Goal: Task Accomplishment & Management: Use online tool/utility

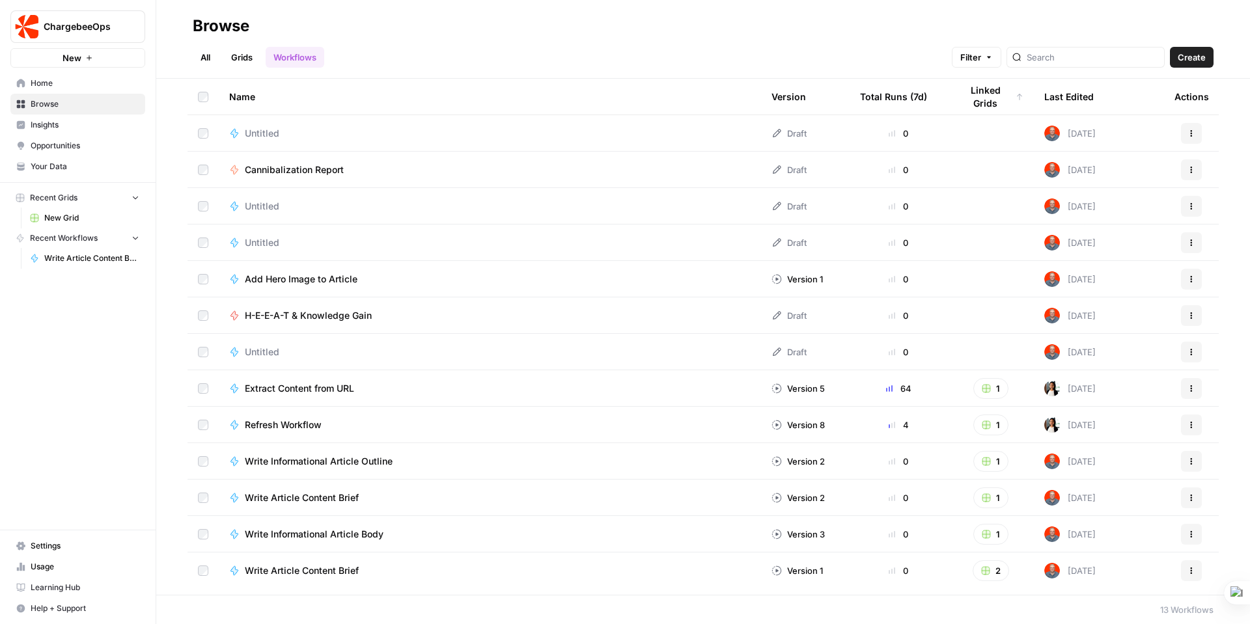
click at [304, 167] on span "Cannibalization Report" at bounding box center [294, 169] width 99 height 13
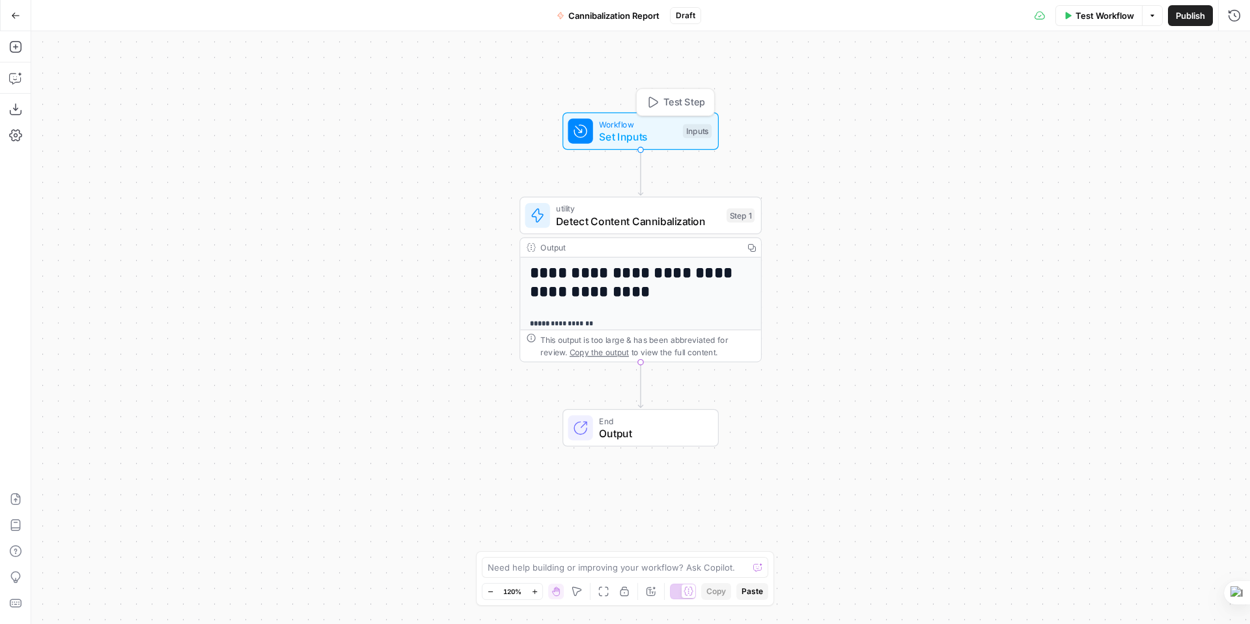
click at [627, 128] on span "Workflow" at bounding box center [637, 124] width 77 height 12
click at [1049, 105] on Test "URL to Test (Optional)" at bounding box center [1127, 104] width 208 height 13
click at [1031, 106] on Test "URL to Test (Optional)" at bounding box center [1127, 104] width 208 height 13
click at [1035, 105] on Test "URL to Test (Optional)" at bounding box center [1127, 104] width 208 height 13
click at [1026, 104] on Test "URL to Test (Optional)" at bounding box center [1127, 104] width 208 height 13
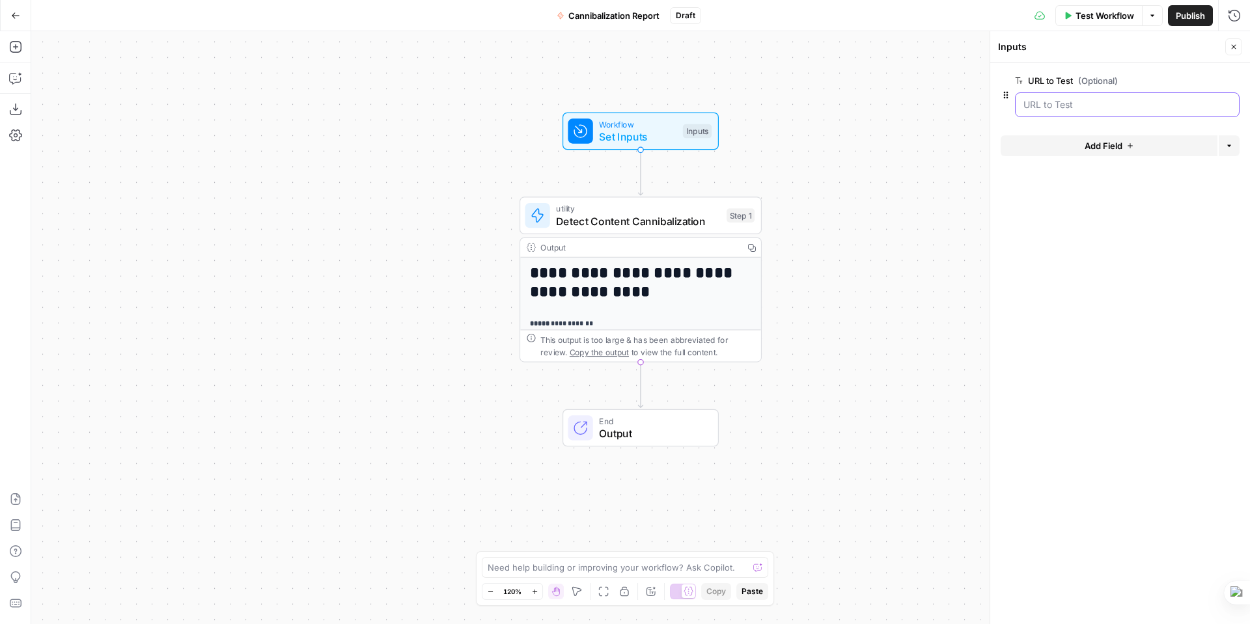
click at [1028, 103] on Test "URL to Test (Optional)" at bounding box center [1127, 104] width 208 height 13
click at [1033, 105] on Test "URL to Test (Optional)" at bounding box center [1127, 104] width 208 height 13
click at [1194, 79] on span "edit field" at bounding box center [1190, 81] width 29 height 10
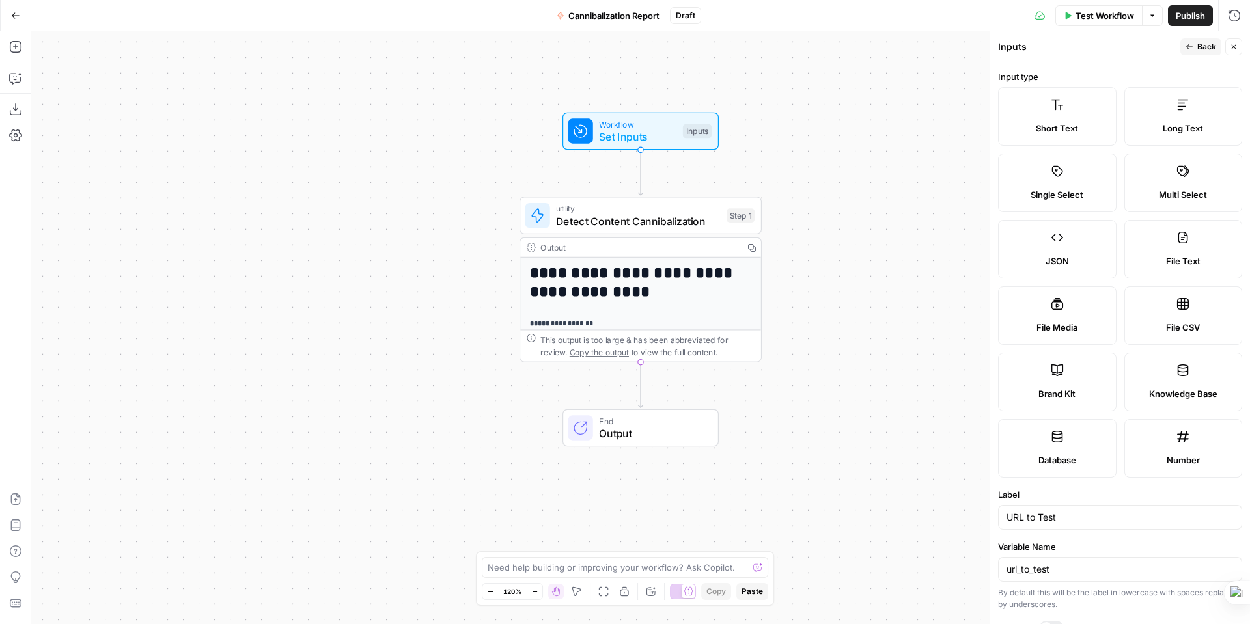
click at [1108, 78] on label "Input type" at bounding box center [1120, 76] width 244 height 13
click at [1198, 46] on span "Back" at bounding box center [1206, 47] width 19 height 12
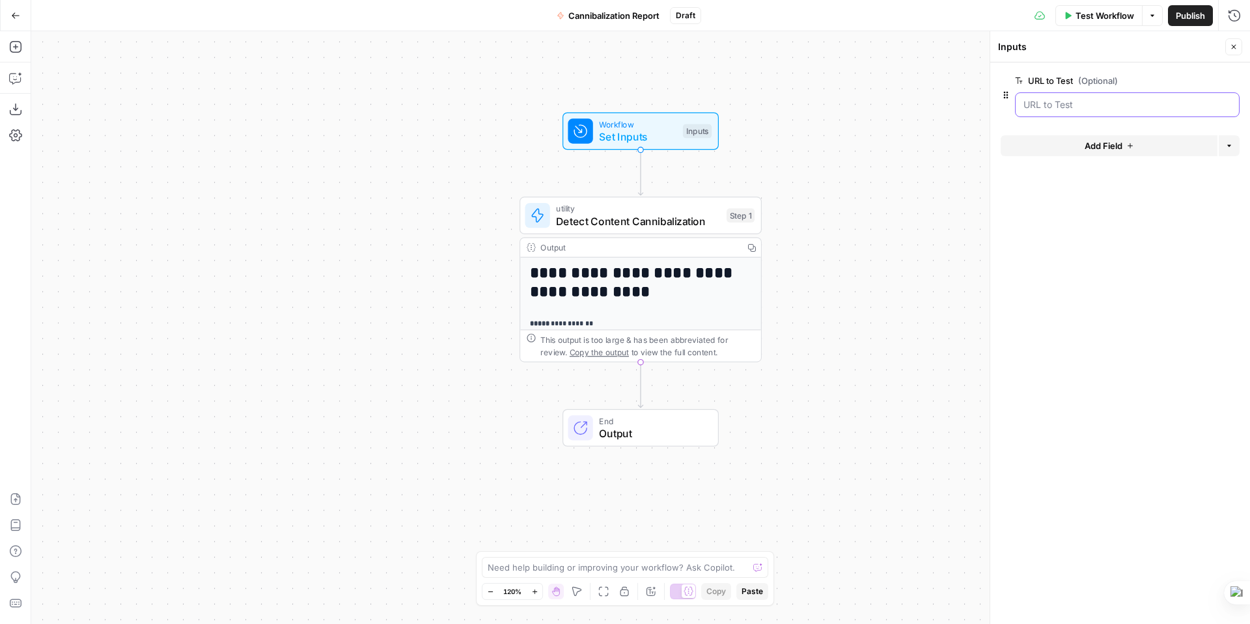
click at [1149, 105] on Test "URL to Test (Optional)" at bounding box center [1127, 104] width 208 height 13
click at [1107, 11] on span "Test Workflow" at bounding box center [1104, 15] width 59 height 13
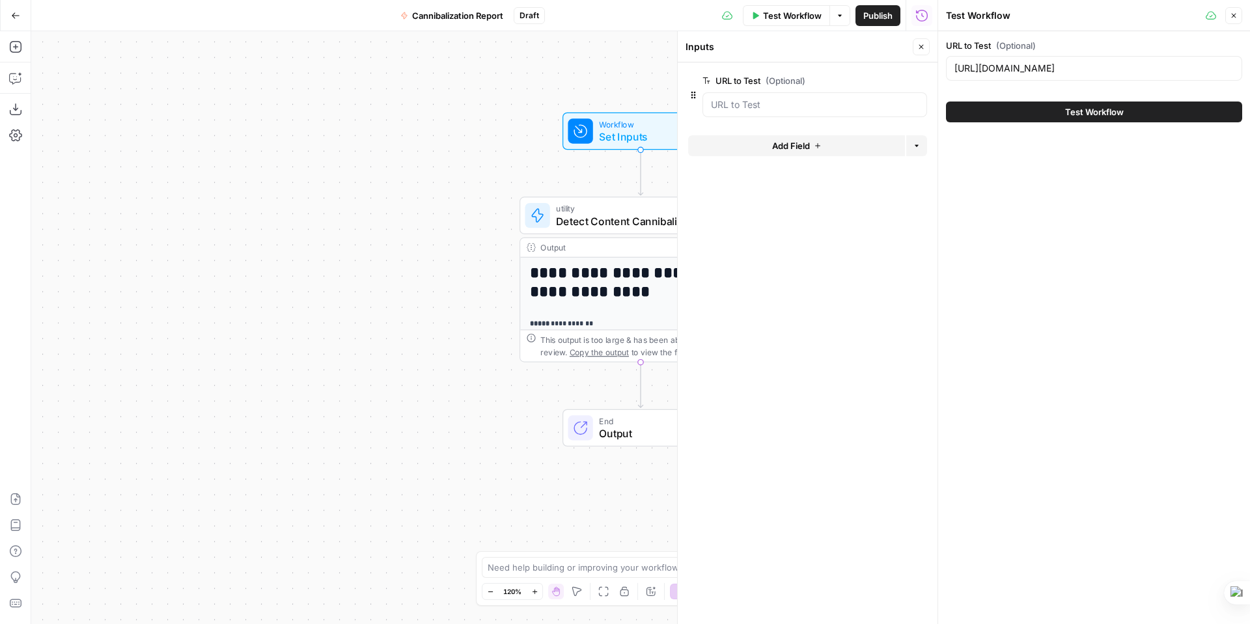
click at [1029, 109] on button "Test Workflow" at bounding box center [1094, 112] width 296 height 21
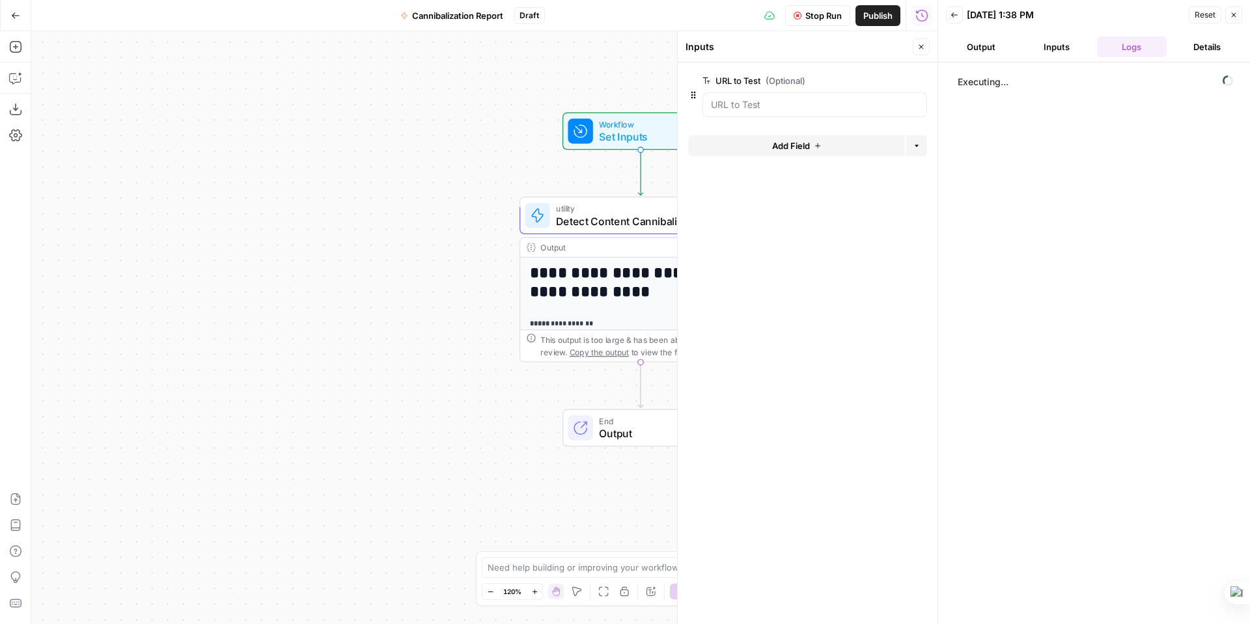
click at [1209, 46] on button "Details" at bounding box center [1207, 46] width 70 height 21
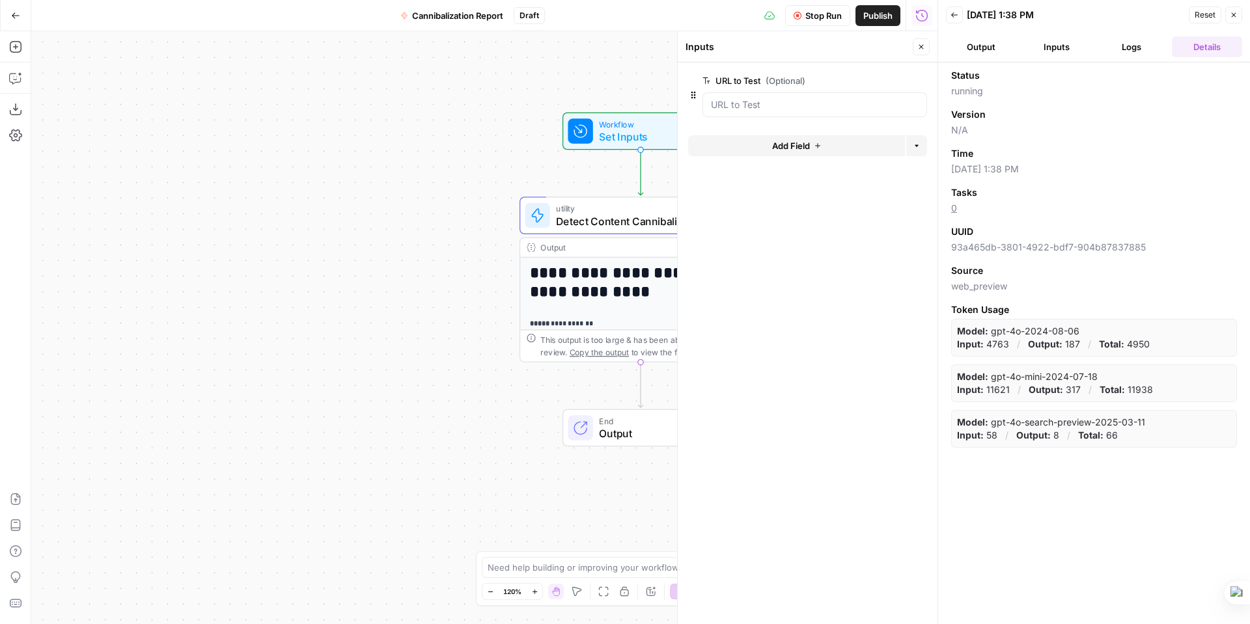
click at [1134, 48] on button "Logs" at bounding box center [1132, 46] width 70 height 21
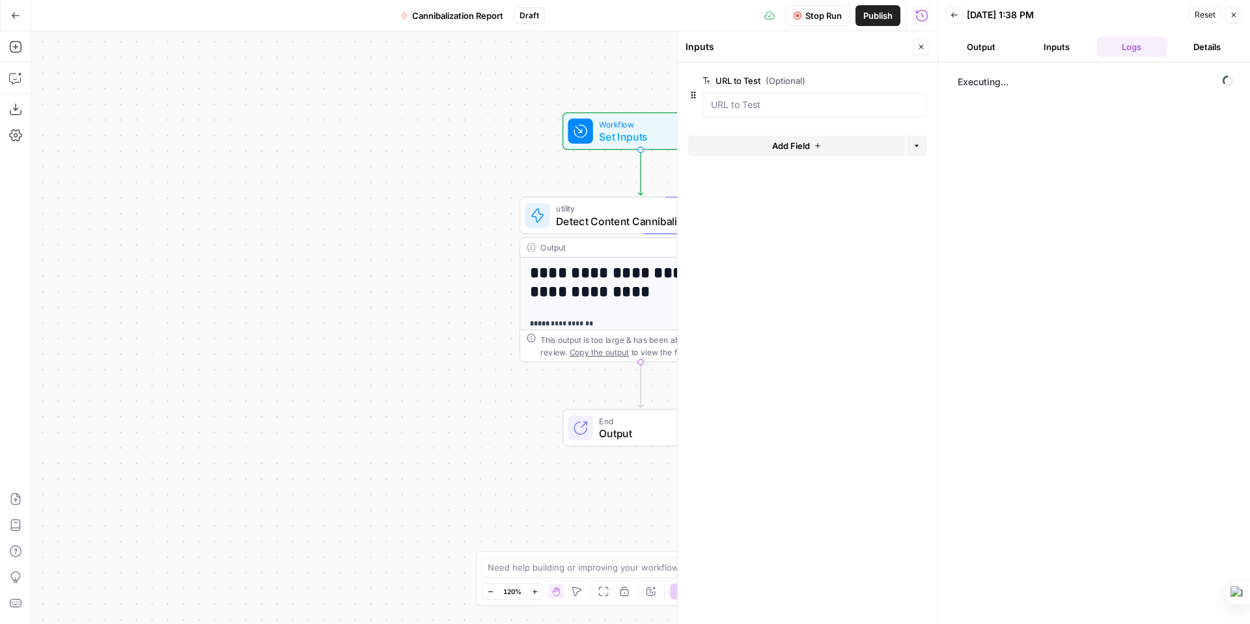
click at [1053, 46] on button "Inputs" at bounding box center [1056, 46] width 70 height 21
click at [984, 46] on button "Output" at bounding box center [981, 46] width 70 height 21
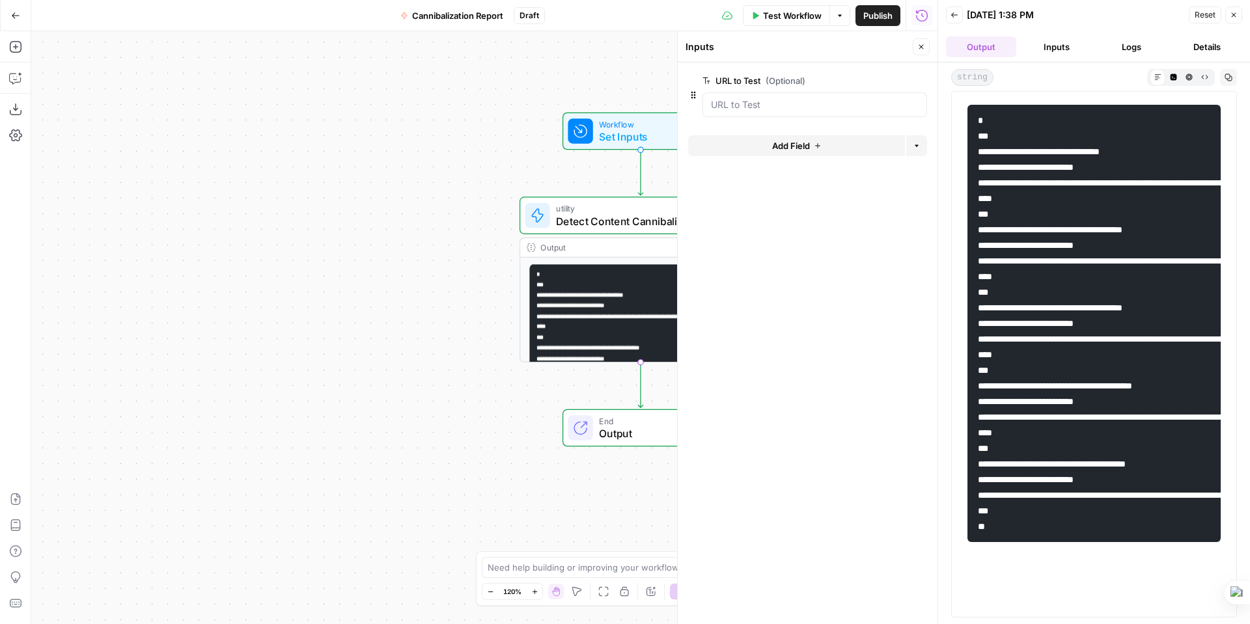
click at [644, 435] on span "Output" at bounding box center [652, 434] width 106 height 16
click at [795, 156] on label "Markdown" at bounding box center [807, 148] width 244 height 35
click at [801, 101] on span "Autodetect" at bounding box center [819, 105] width 199 height 13
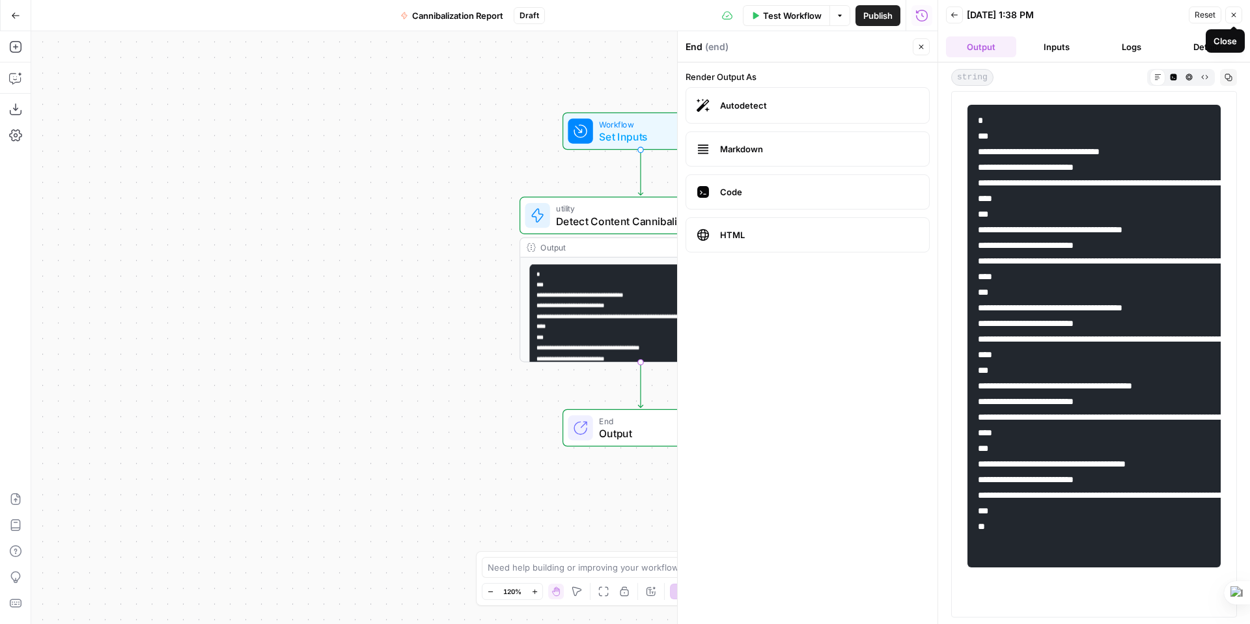
click at [1237, 14] on icon "button" at bounding box center [1234, 15] width 8 height 8
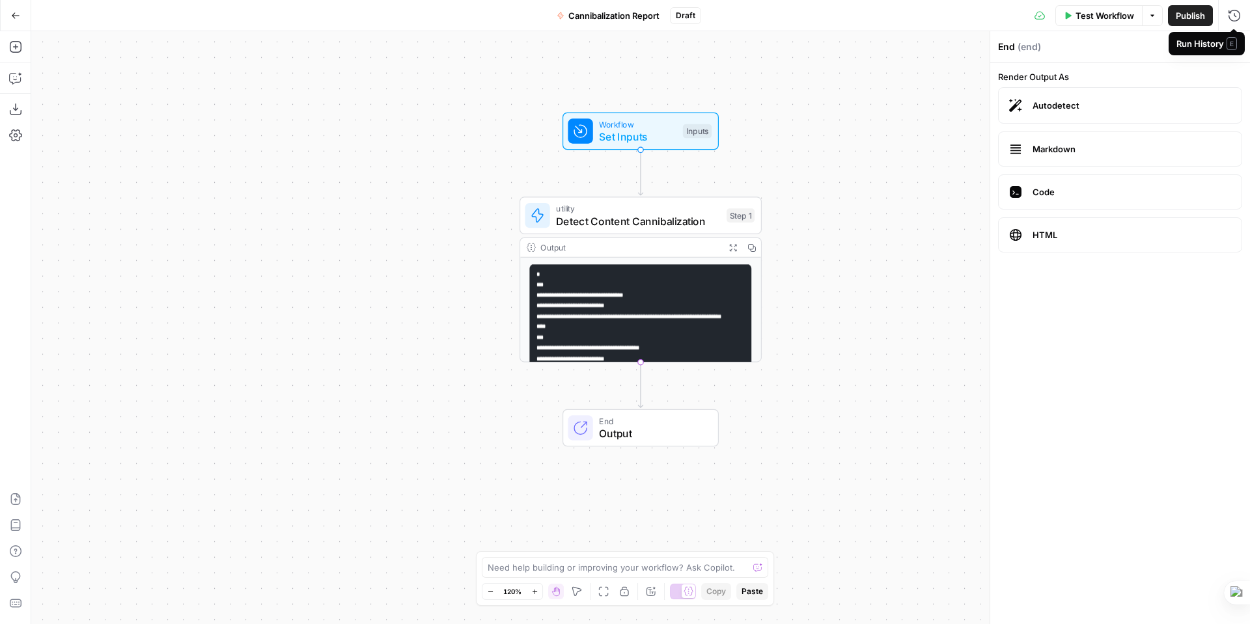
click at [1233, 46] on span "E" at bounding box center [1231, 43] width 10 height 13
click at [13, 13] on icon "button" at bounding box center [16, 15] width 8 height 6
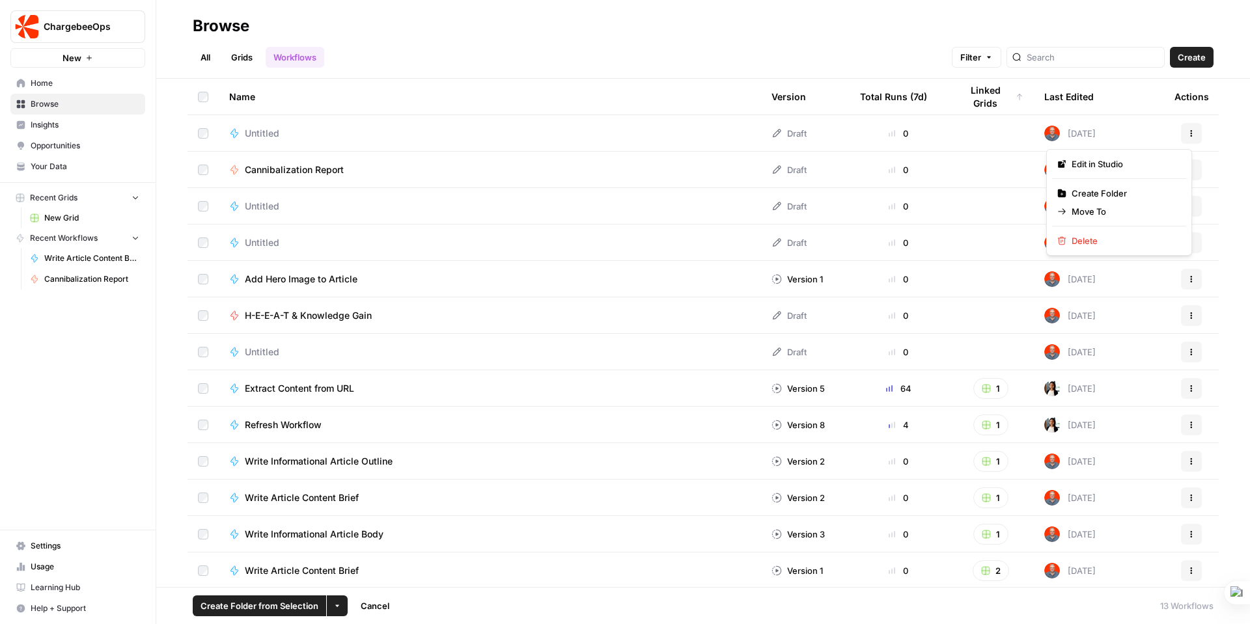
click at [1186, 130] on button "Actions" at bounding box center [1191, 133] width 21 height 21
click at [1088, 242] on span "Delete" at bounding box center [1123, 240] width 104 height 13
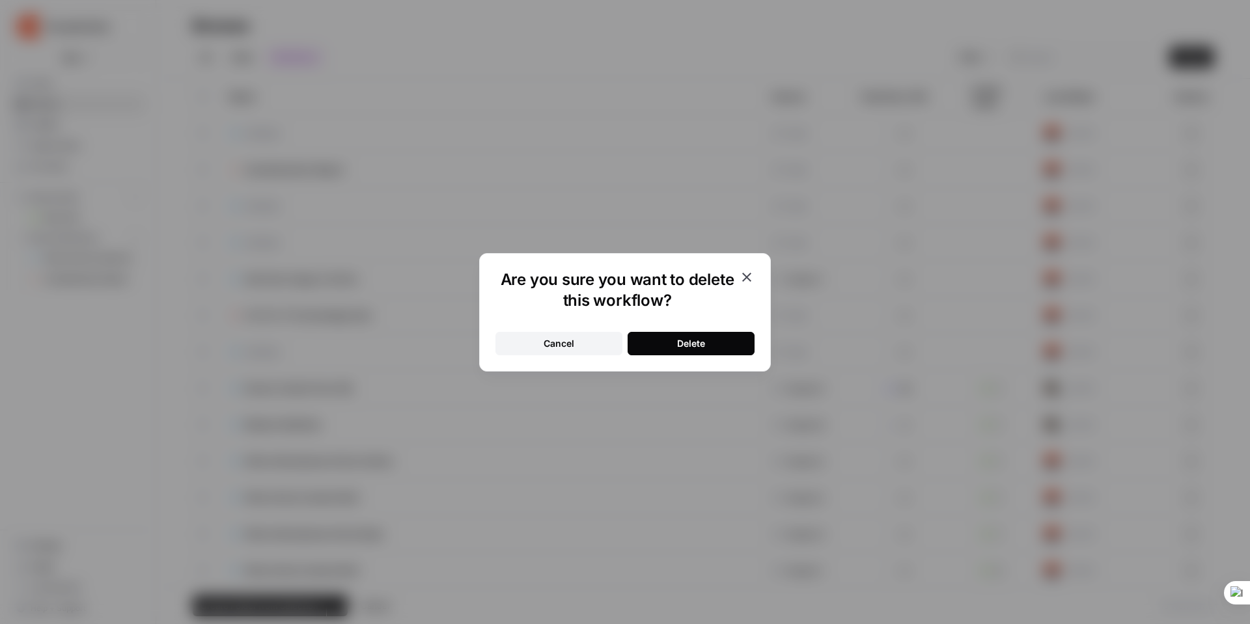
click at [699, 347] on div "Delete" at bounding box center [691, 343] width 28 height 13
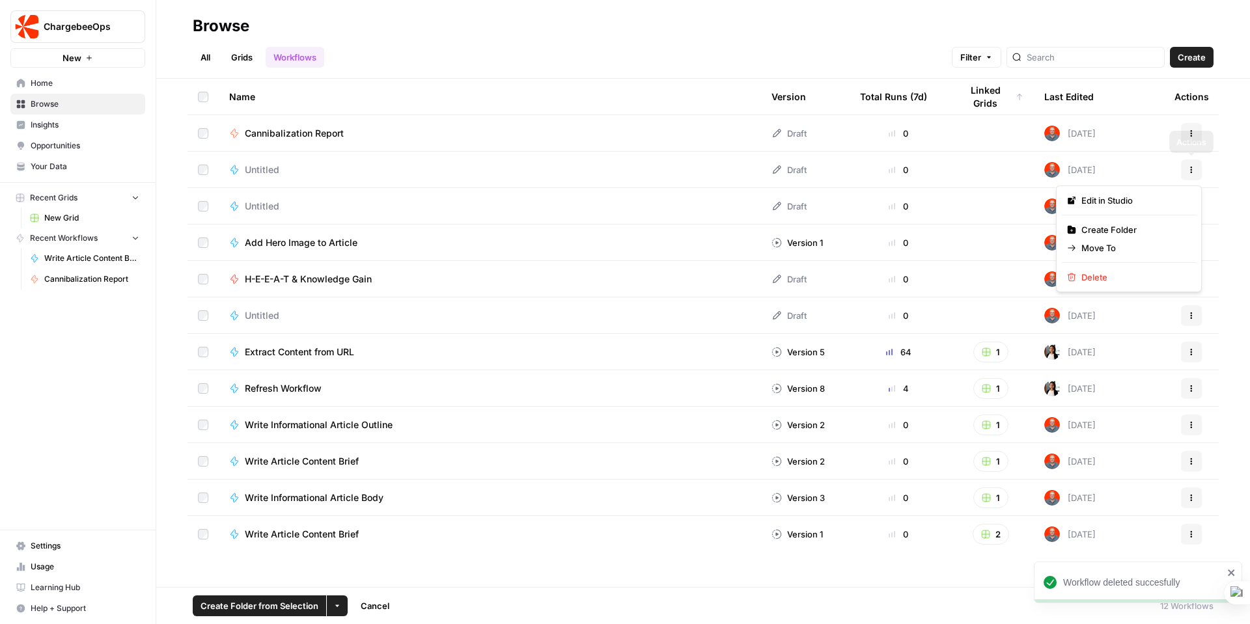
click at [1189, 172] on icon "button" at bounding box center [1191, 170] width 8 height 8
click at [1102, 277] on span "Delete" at bounding box center [1133, 277] width 104 height 13
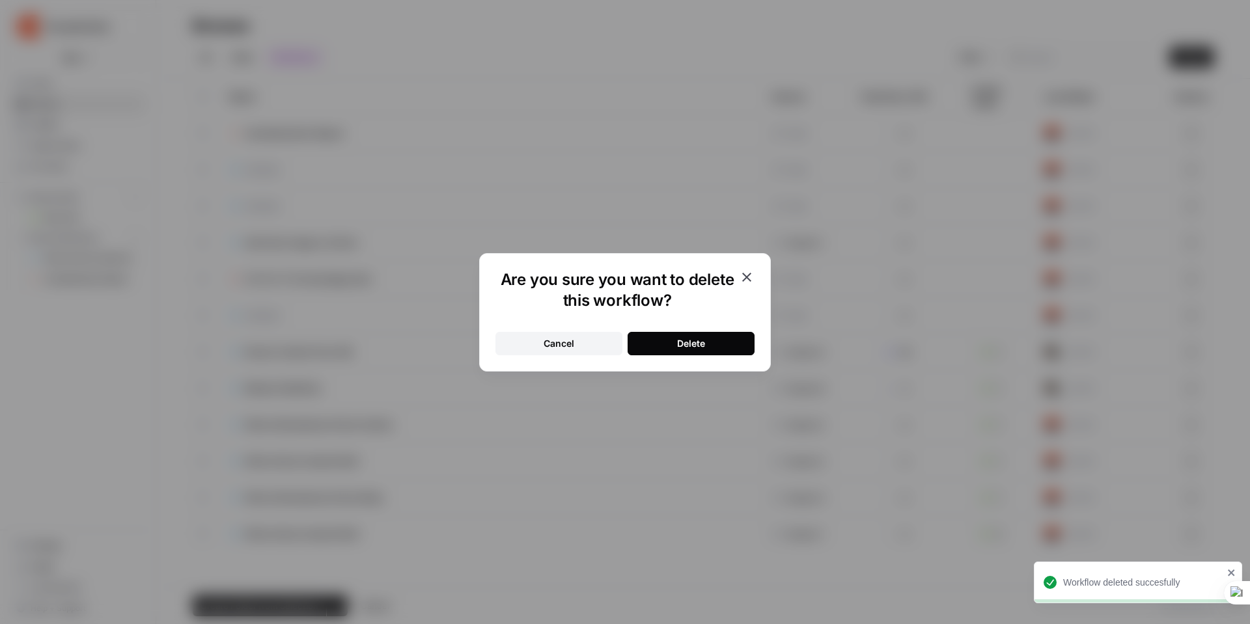
click at [707, 341] on button "Delete" at bounding box center [690, 343] width 127 height 23
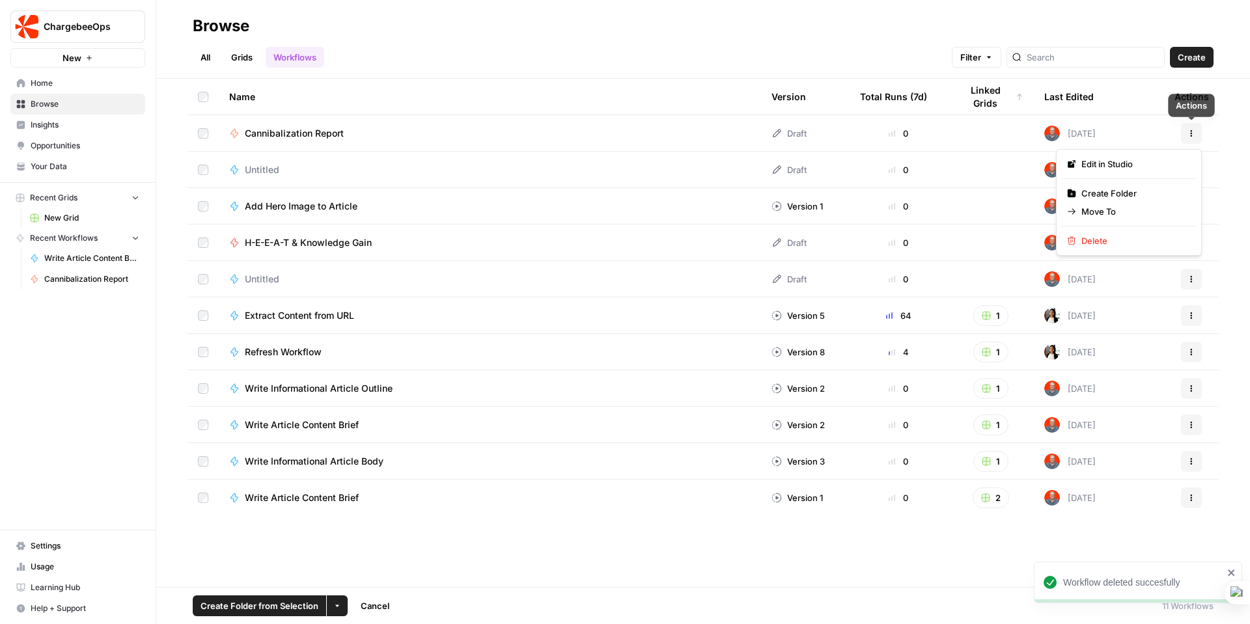
click at [1190, 130] on icon "button" at bounding box center [1191, 134] width 8 height 8
click at [1088, 237] on span "Delete" at bounding box center [1133, 240] width 104 height 13
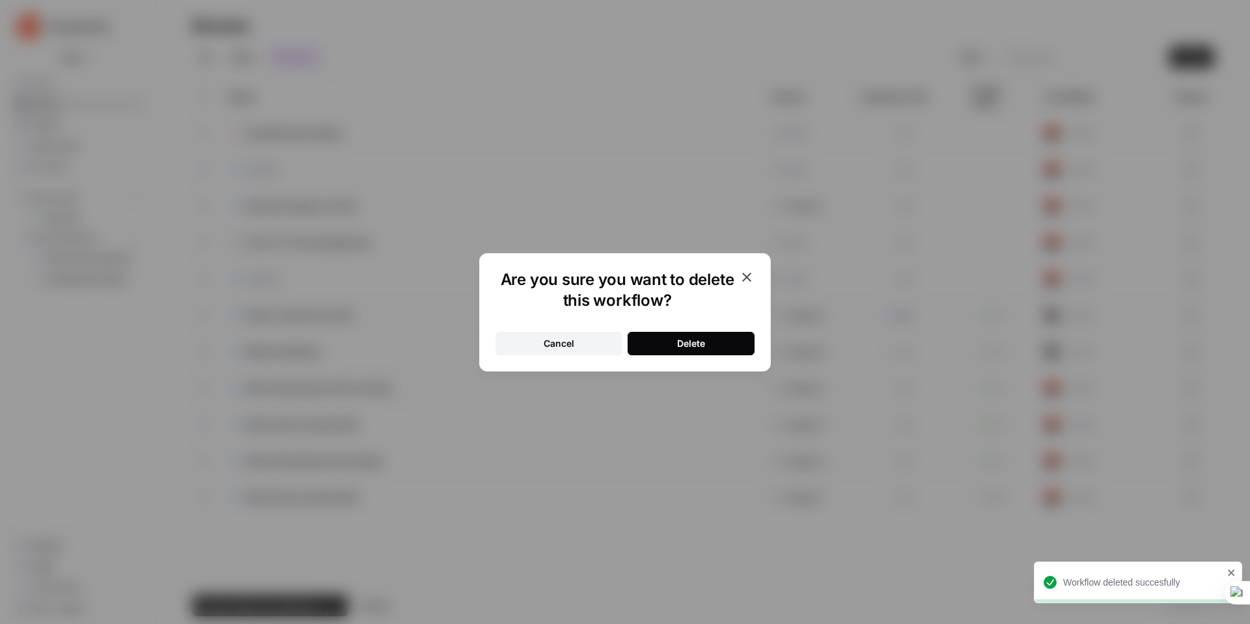
click at [715, 346] on button "Delete" at bounding box center [690, 343] width 127 height 23
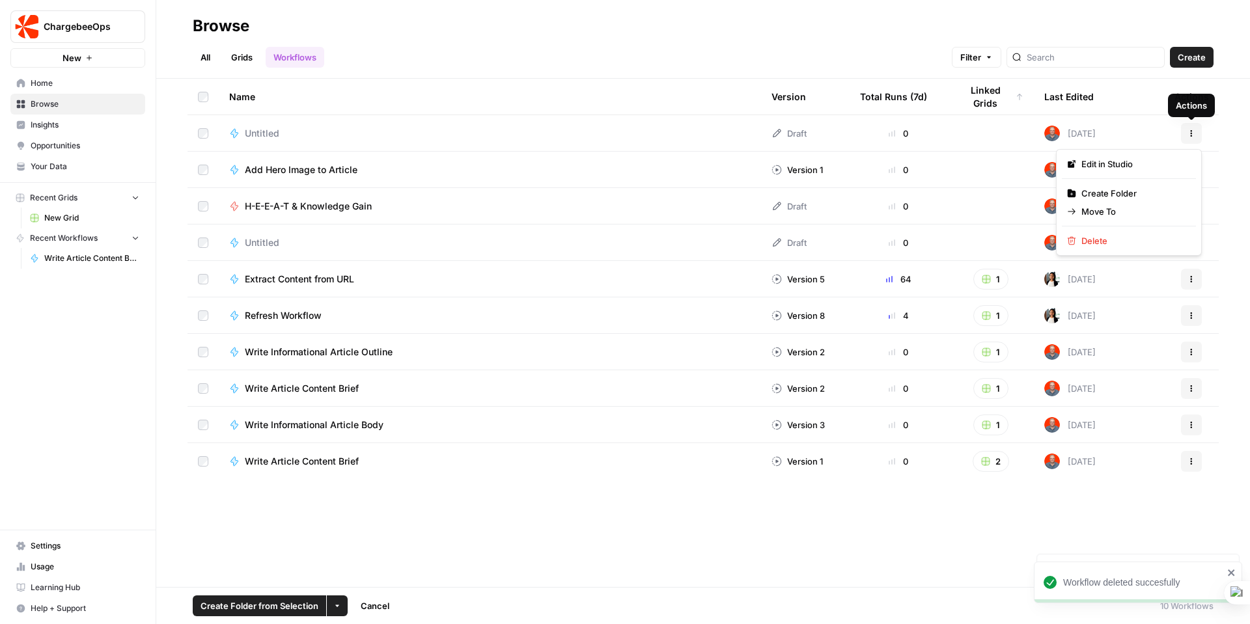
click at [1187, 130] on icon "button" at bounding box center [1191, 134] width 8 height 8
click at [1092, 234] on span "Delete" at bounding box center [1133, 240] width 104 height 13
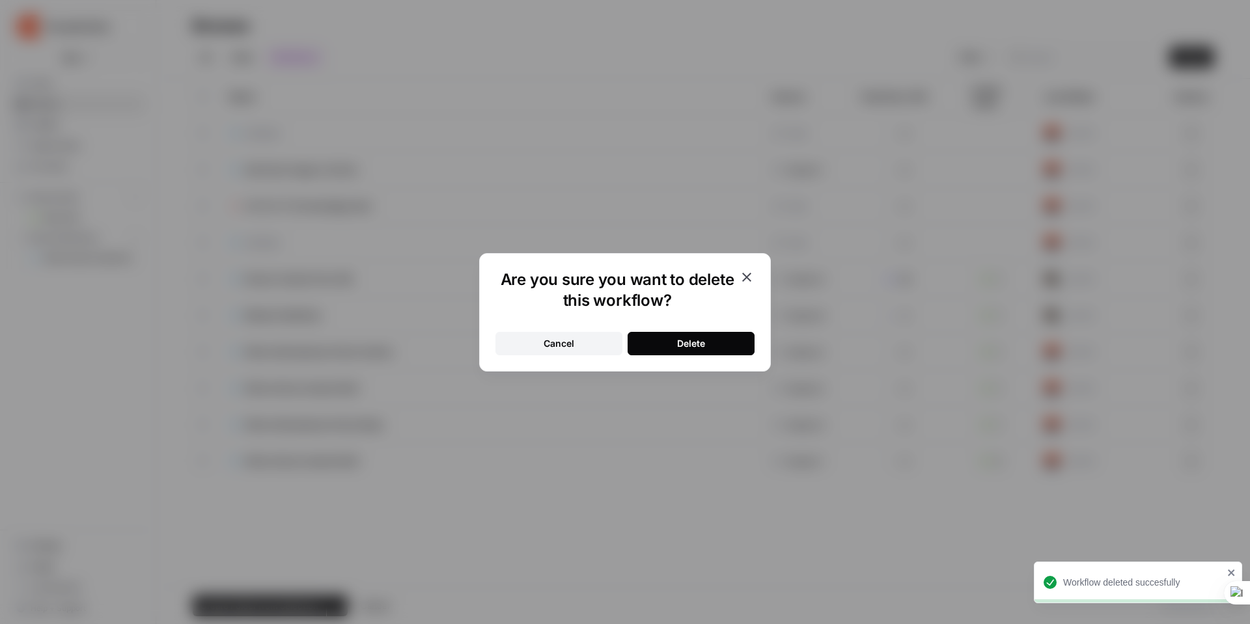
click at [696, 354] on button "Delete" at bounding box center [690, 343] width 127 height 23
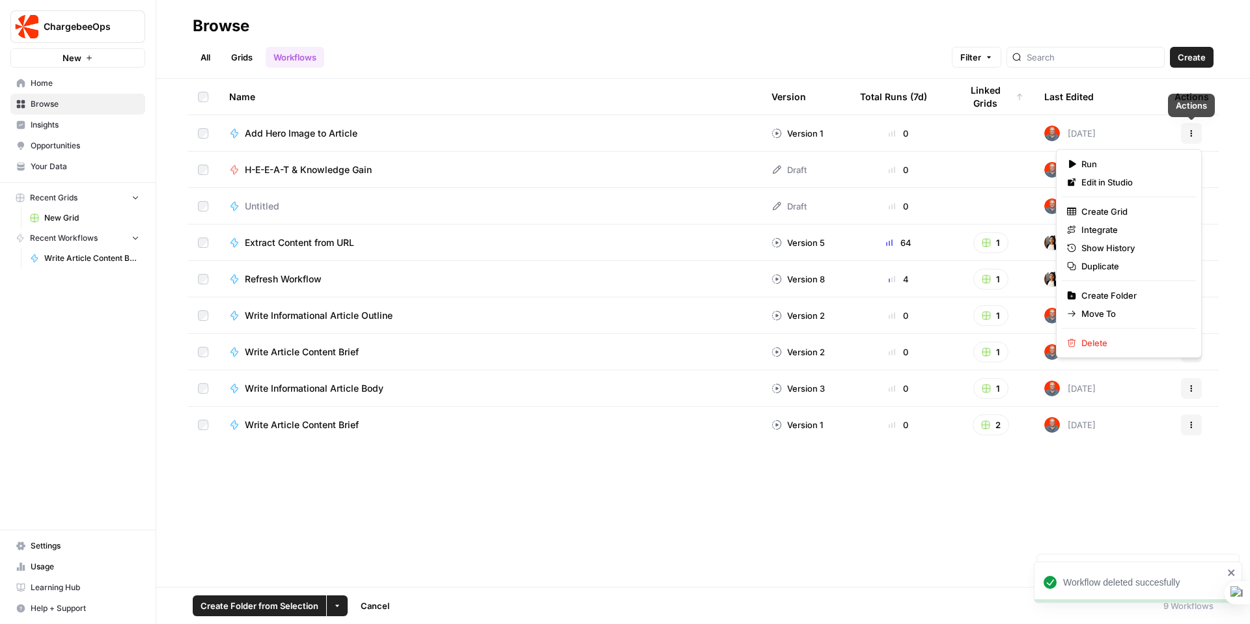
click at [1194, 130] on icon "button" at bounding box center [1191, 134] width 8 height 8
click at [1097, 338] on span "Delete" at bounding box center [1133, 343] width 104 height 13
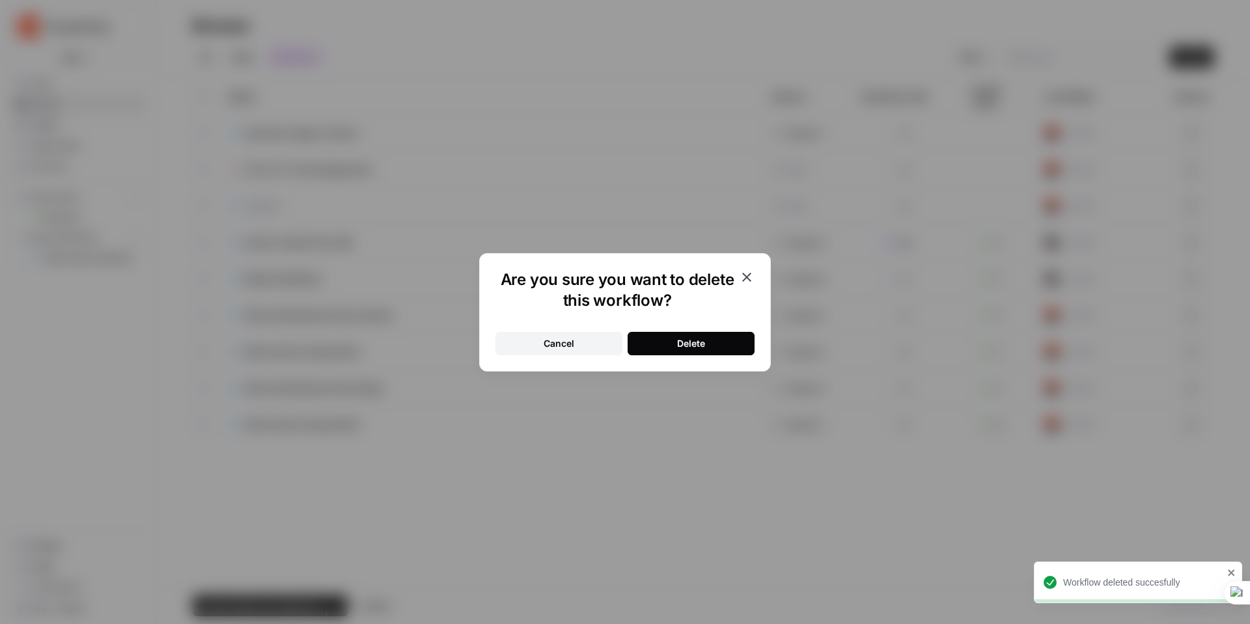
click at [704, 334] on button "Delete" at bounding box center [690, 343] width 127 height 23
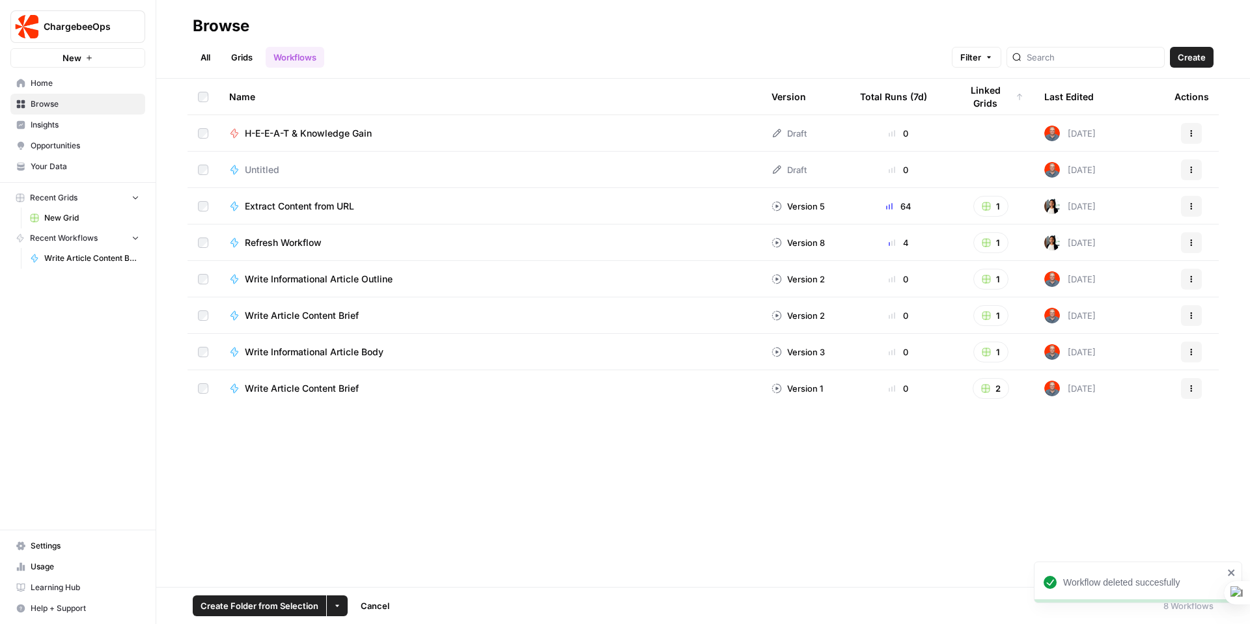
click at [1189, 169] on icon "button" at bounding box center [1191, 170] width 8 height 8
click at [1101, 273] on span "Delete" at bounding box center [1133, 277] width 104 height 13
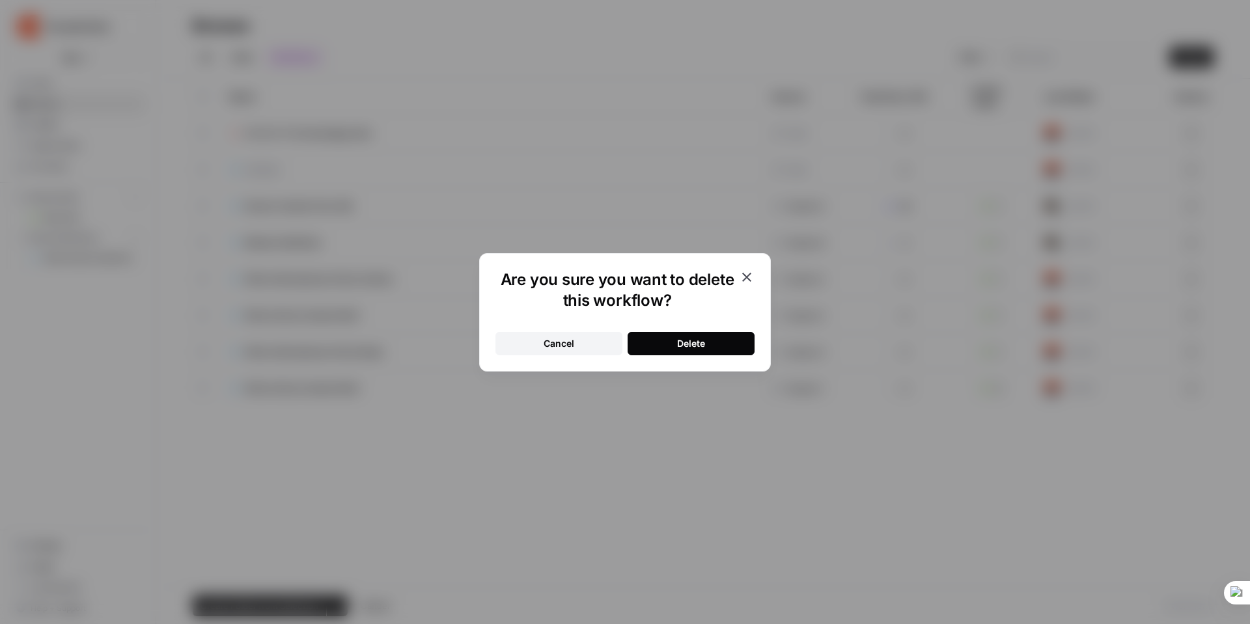
click at [724, 344] on button "Delete" at bounding box center [690, 343] width 127 height 23
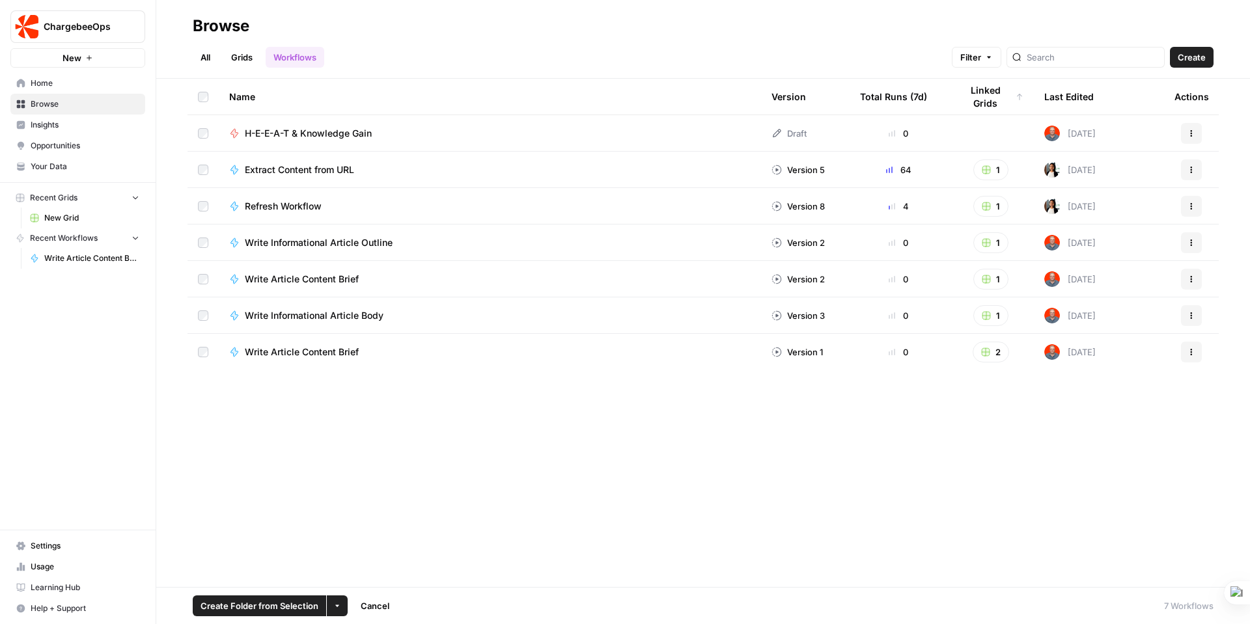
click at [299, 203] on span "Refresh Workflow" at bounding box center [283, 206] width 77 height 13
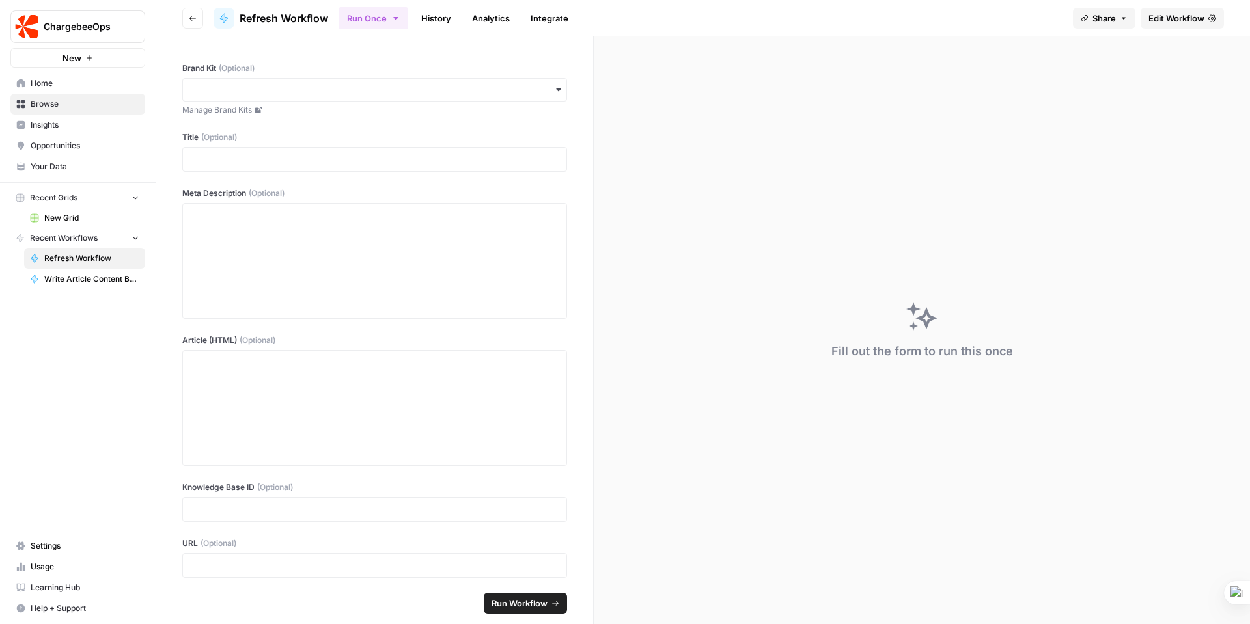
click at [555, 88] on div "button" at bounding box center [374, 89] width 385 height 23
click at [517, 51] on div "Brand Kit (Optional) Manage Brand Kits Title (Optional) Meta Description (Optio…" at bounding box center [374, 308] width 437 height 545
click at [432, 16] on link "History" at bounding box center [436, 18] width 46 height 21
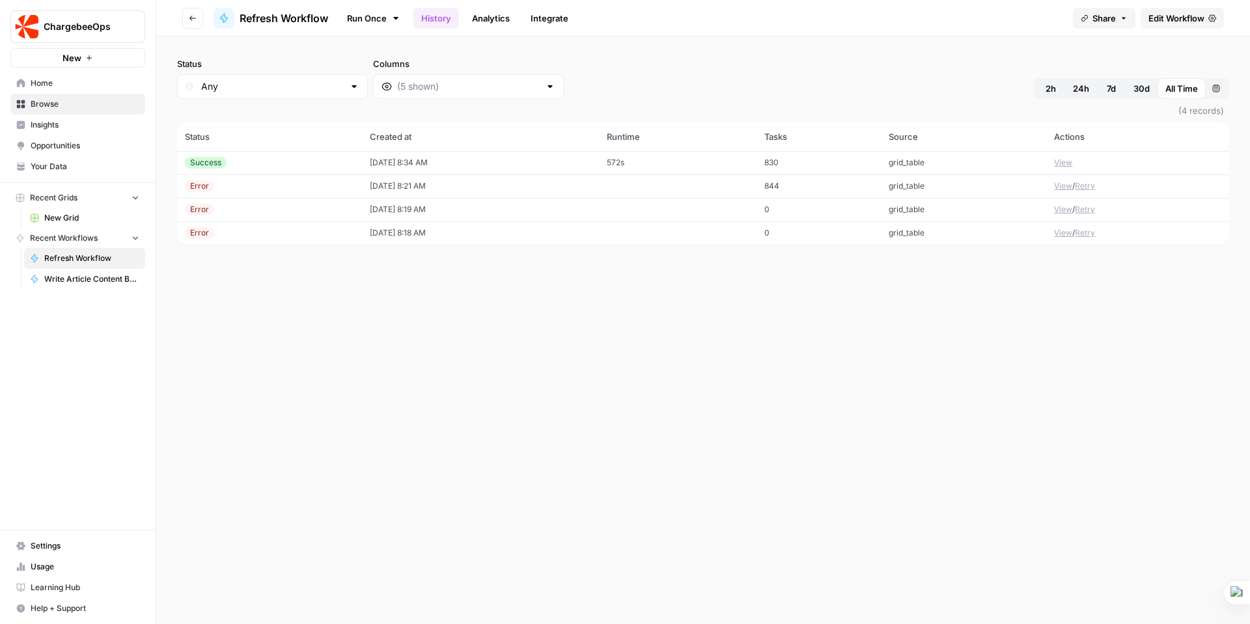
click at [1067, 161] on button "View" at bounding box center [1063, 163] width 18 height 12
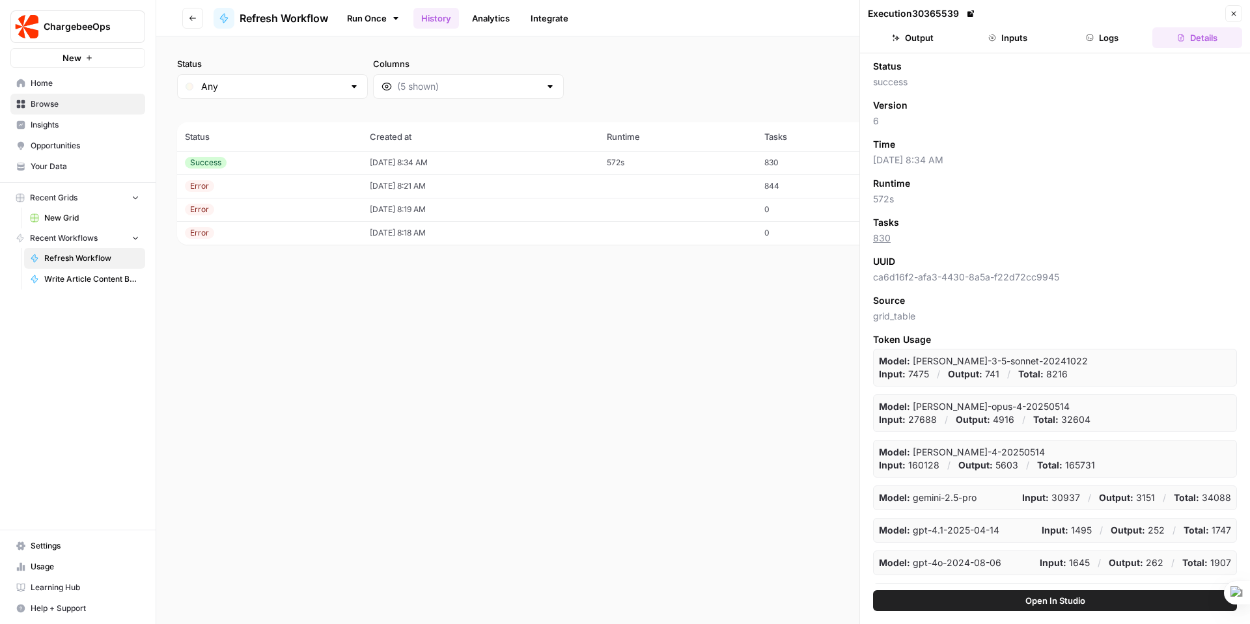
click at [1114, 32] on button "Logs" at bounding box center [1103, 37] width 90 height 21
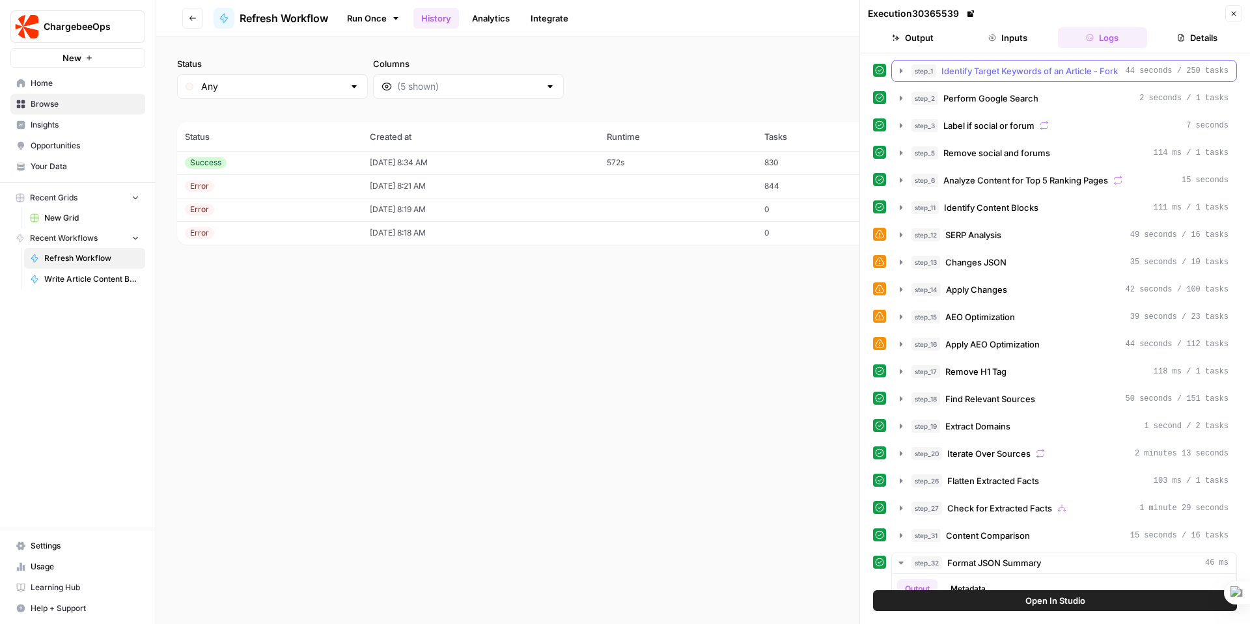
click at [1016, 69] on span "Identify Target Keywords of an Article - Fork" at bounding box center [1029, 70] width 176 height 13
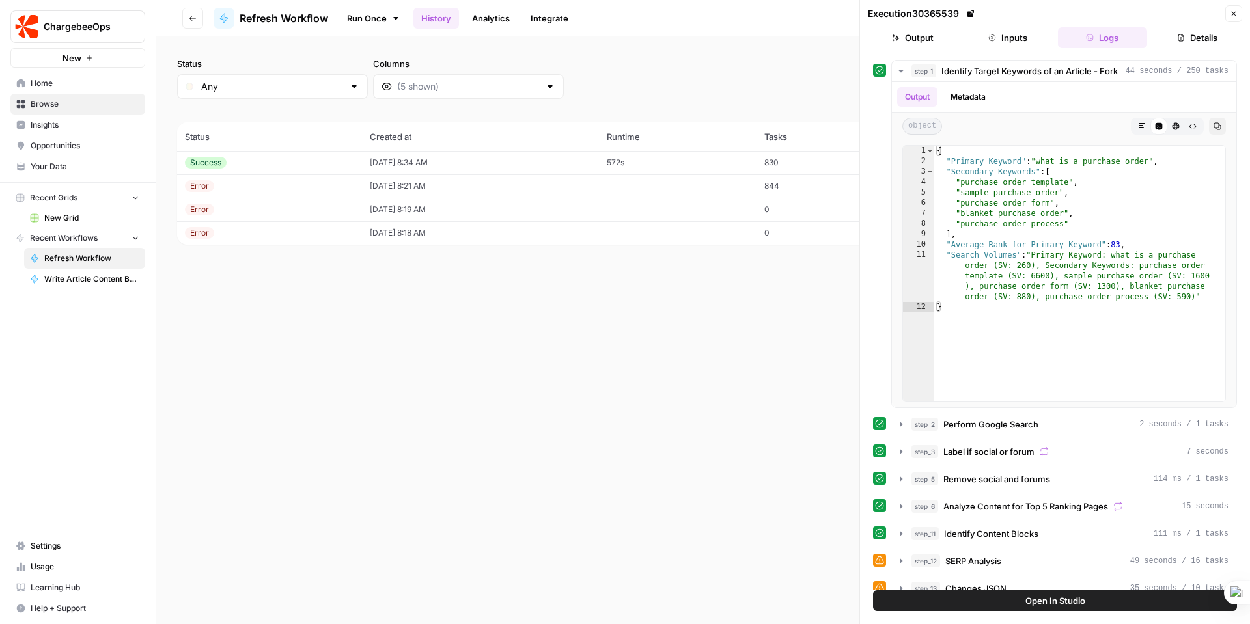
click at [1079, 18] on div "Execution 30365539" at bounding box center [1044, 13] width 353 height 13
click at [1013, 34] on button "Inputs" at bounding box center [1008, 37] width 90 height 21
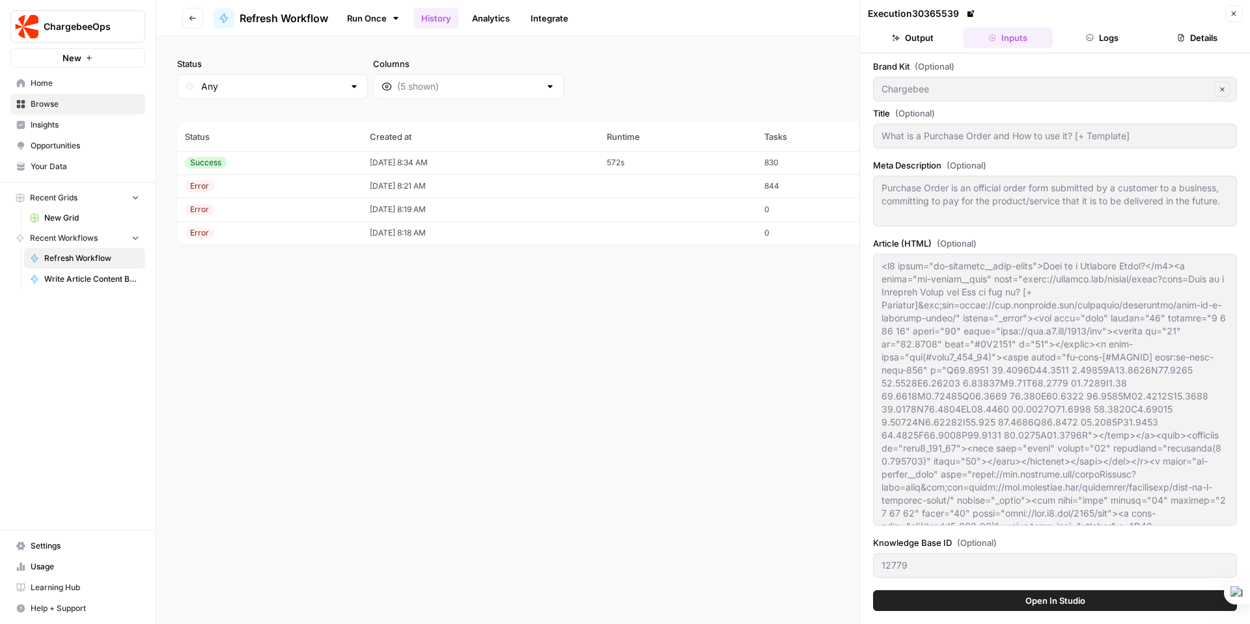
click at [920, 36] on button "Output" at bounding box center [913, 37] width 90 height 21
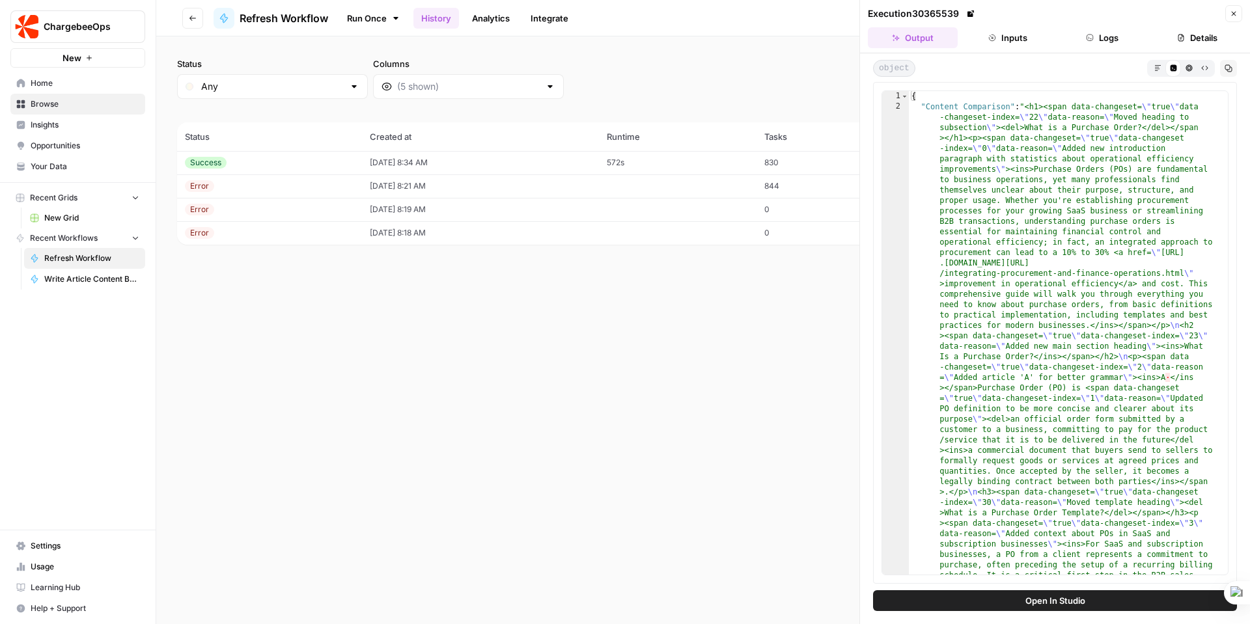
click at [1013, 38] on button "Inputs" at bounding box center [1008, 37] width 90 height 21
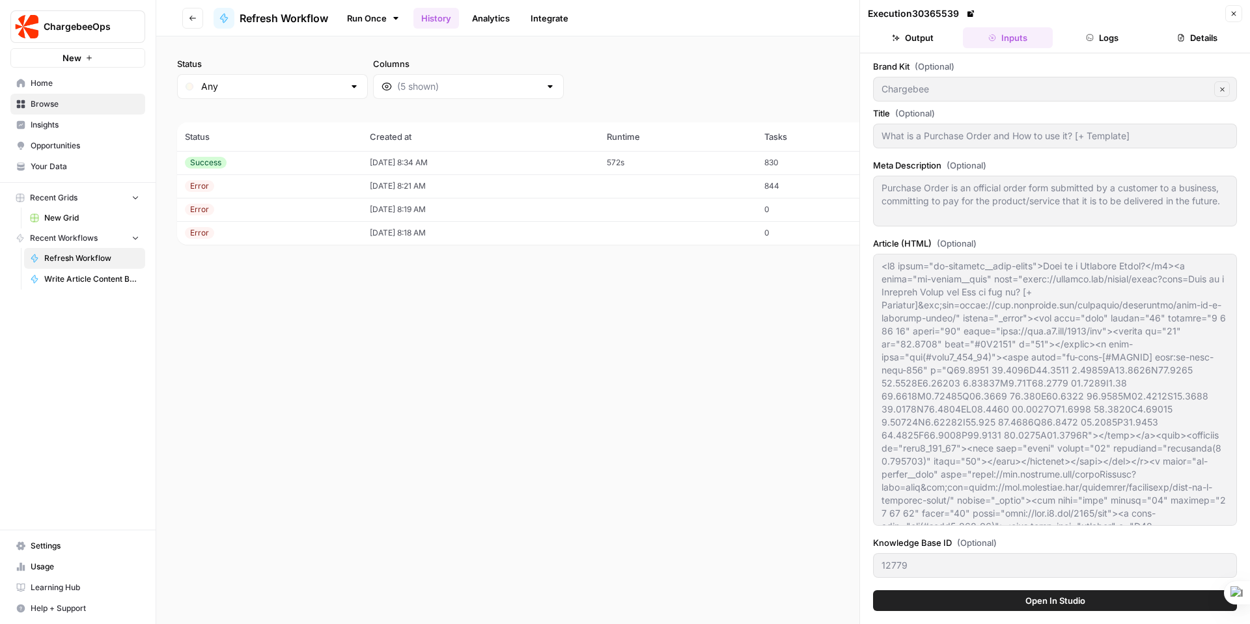
click at [914, 34] on button "Output" at bounding box center [913, 37] width 90 height 21
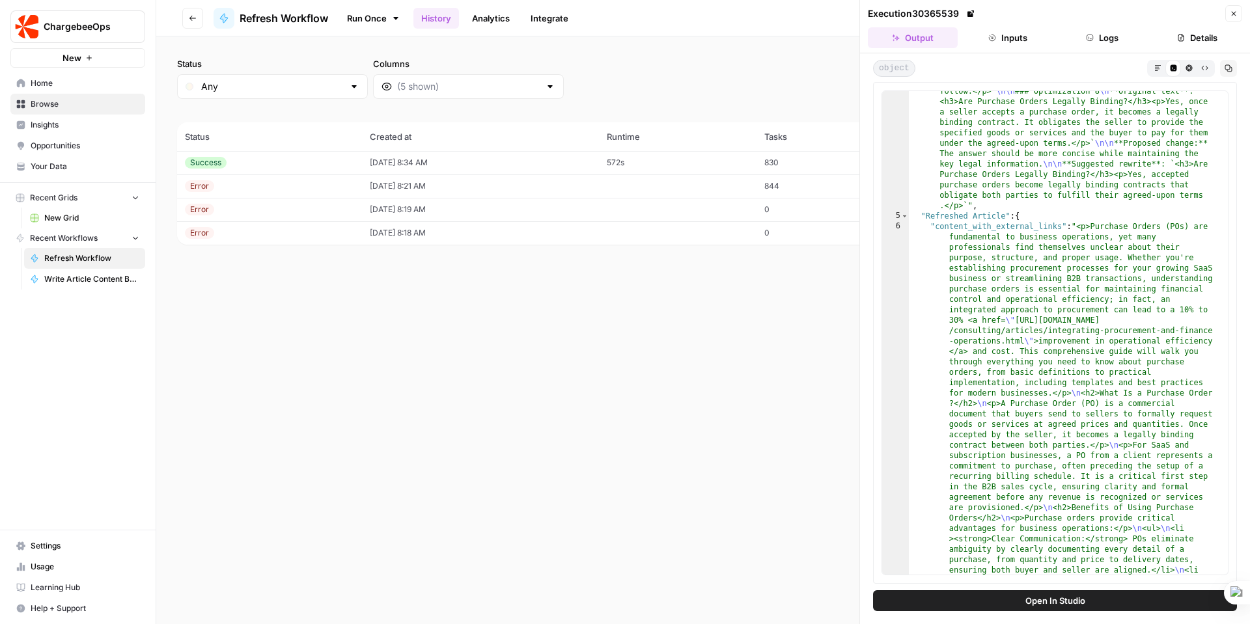
scroll to position [5296, 0]
